Goal: Task Accomplishment & Management: Use online tool/utility

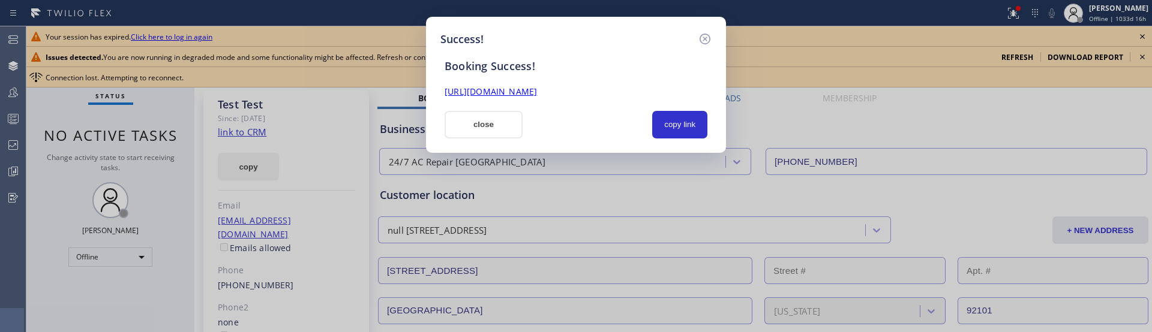
scroll to position [493, 0]
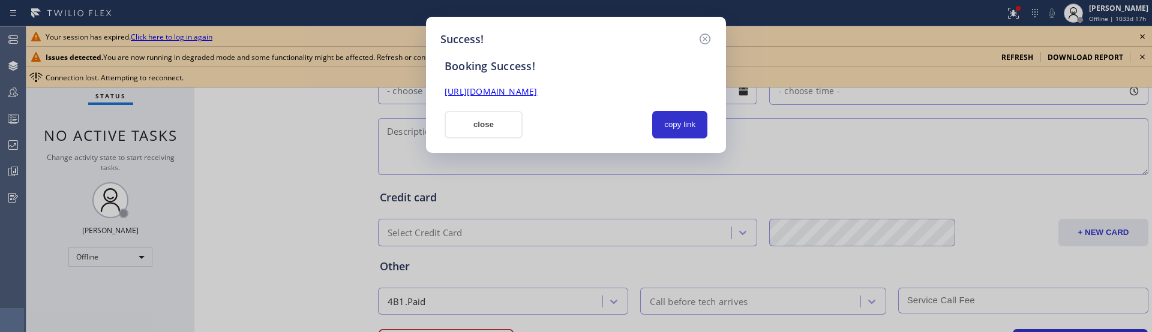
click at [513, 73] on div "Booking Success!" at bounding box center [575, 66] width 277 height 14
click at [514, 68] on div "Booking Success!" at bounding box center [575, 66] width 277 height 14
drag, startPoint x: 504, startPoint y: 67, endPoint x: 521, endPoint y: 67, distance: 16.2
click at [521, 67] on div "Booking Success!" at bounding box center [575, 66] width 277 height 14
click at [492, 60] on div "Booking Success!" at bounding box center [575, 66] width 277 height 14
